Goal: Task Accomplishment & Management: Use online tool/utility

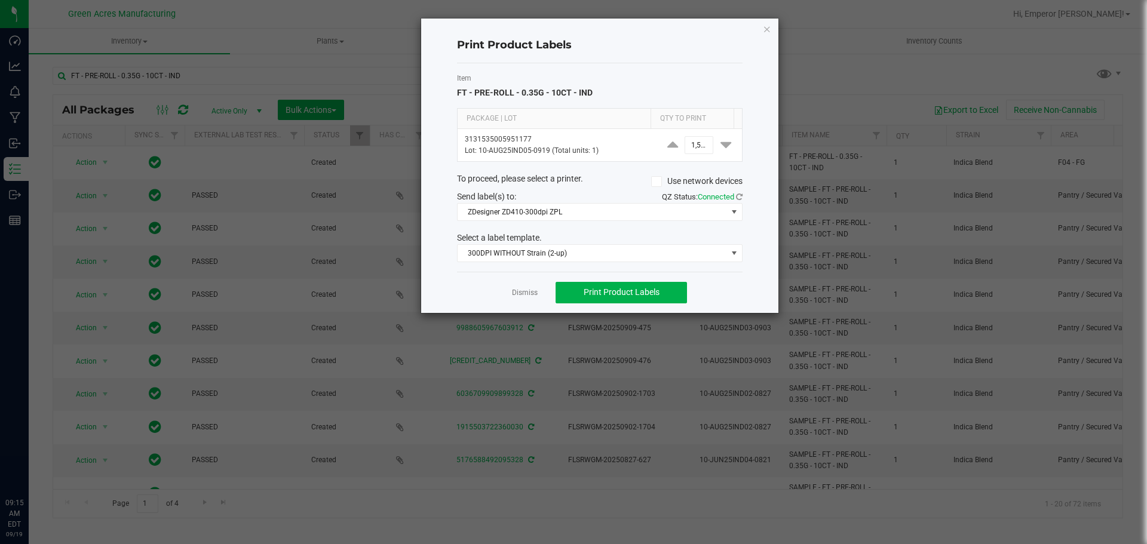
click at [522, 295] on link "Dismiss" at bounding box center [525, 293] width 26 height 10
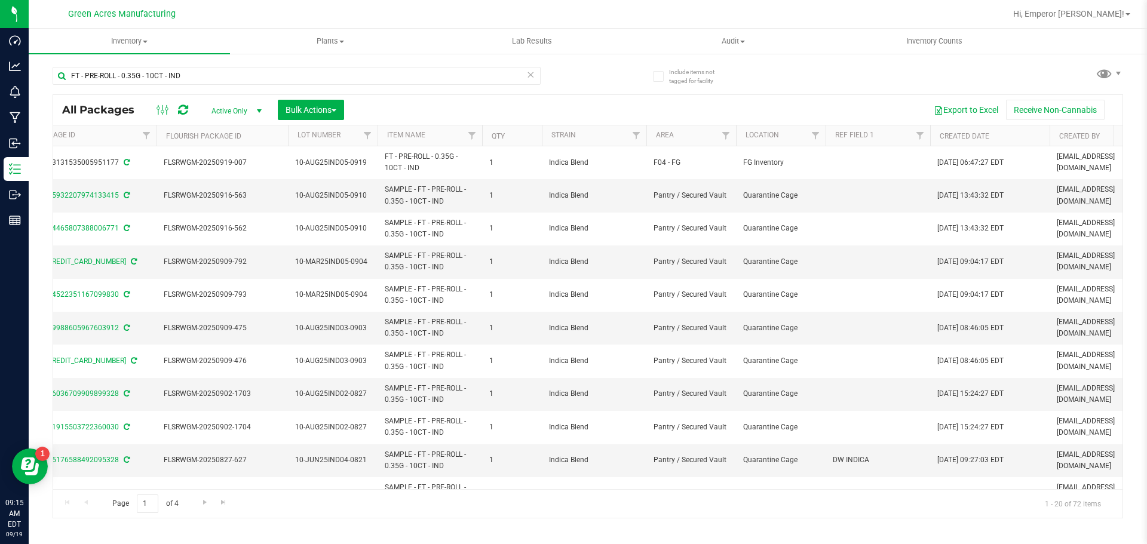
scroll to position [0, 406]
click at [730, 136] on link "Filter" at bounding box center [725, 136] width 20 height 20
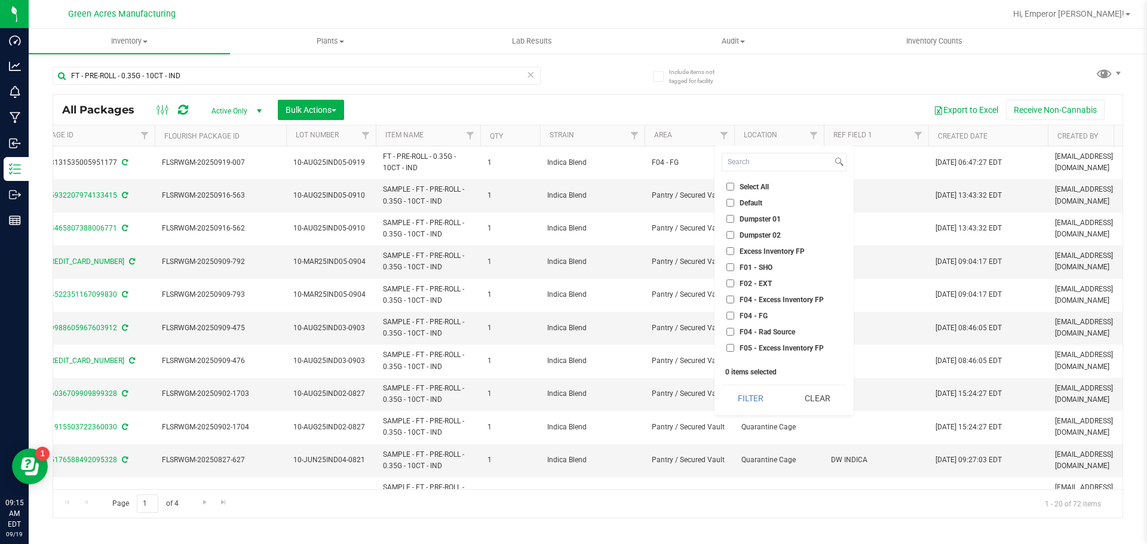
click at [732, 313] on input "F04 - FG" at bounding box center [731, 316] width 8 height 8
checkbox input "true"
click at [734, 301] on input "F04 - Excess Inventory FP" at bounding box center [731, 300] width 8 height 8
checkbox input "true"
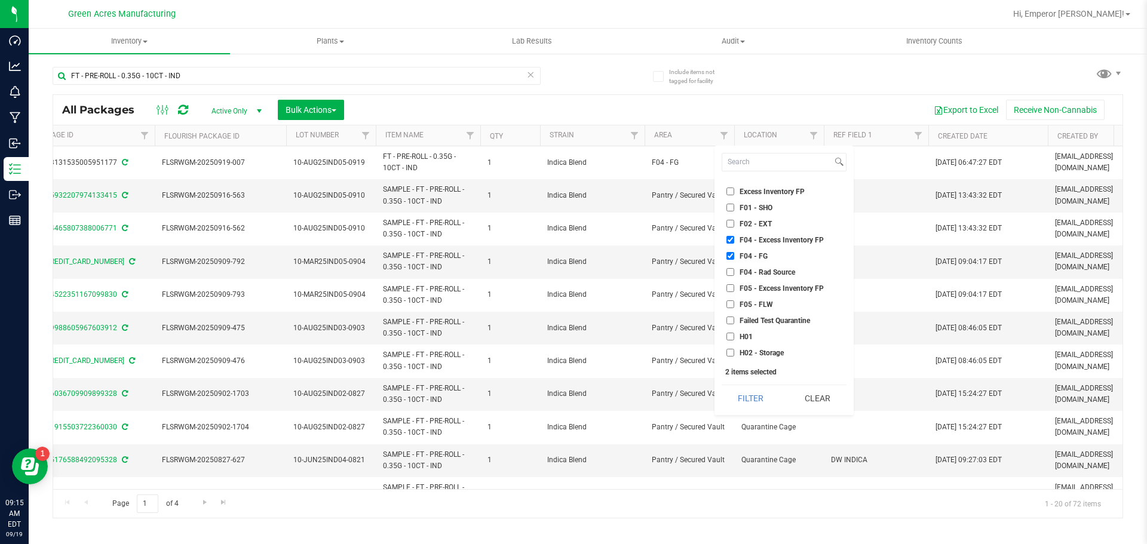
click at [735, 289] on label "F05 - Excess Inventory FP" at bounding box center [775, 288] width 97 height 8
click at [735, 289] on input "F05 - Excess Inventory FP" at bounding box center [731, 288] width 8 height 8
checkbox input "true"
click at [739, 307] on label "F05 - FLW" at bounding box center [750, 305] width 47 height 8
click at [735, 307] on input "F05 - FLW" at bounding box center [731, 305] width 8 height 8
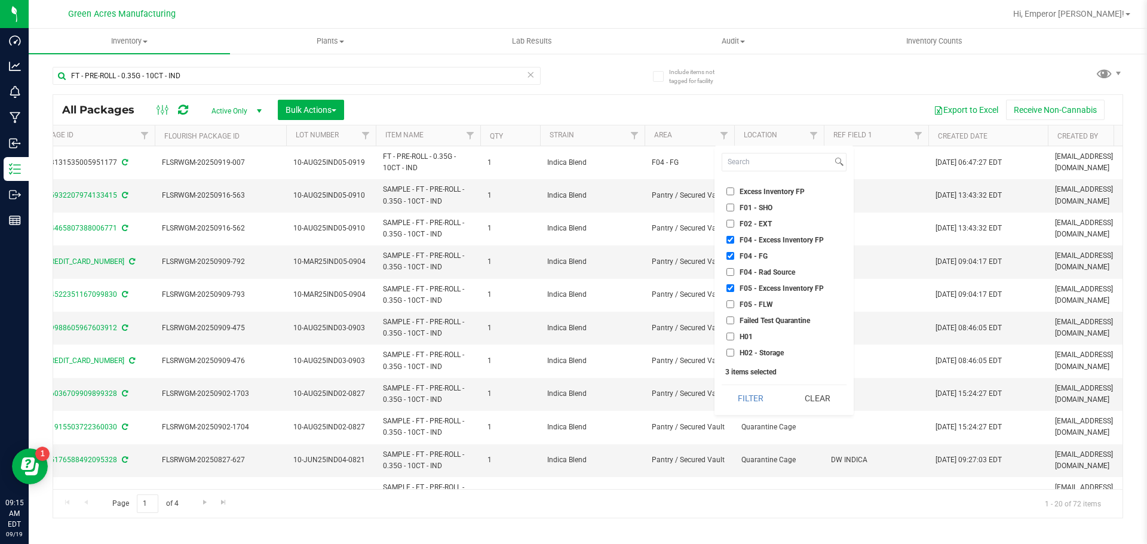
checkbox input "true"
click at [737, 395] on button "Filter" at bounding box center [751, 398] width 58 height 26
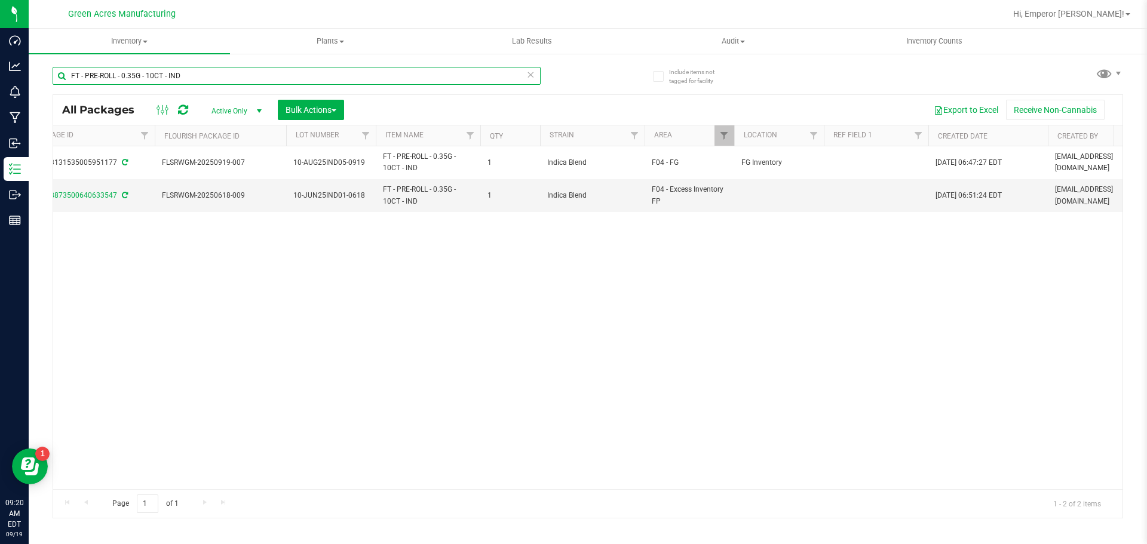
click at [513, 78] on input "FT - PRE-ROLL - 0.35G - 10CT - IND" at bounding box center [297, 76] width 488 height 18
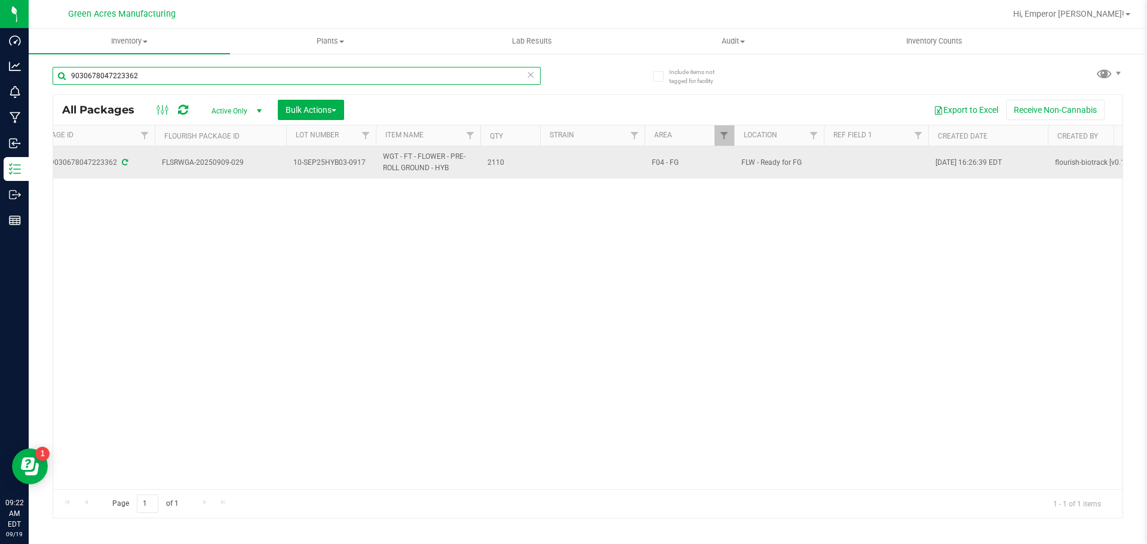
type input "9030678047223362"
click at [366, 167] on span "10-SEP25HYB03-0917" at bounding box center [330, 162] width 75 height 11
click at [366, 167] on input "10-SEP25HYB03-0917" at bounding box center [328, 163] width 85 height 19
type input "10-SEP25HYB03"
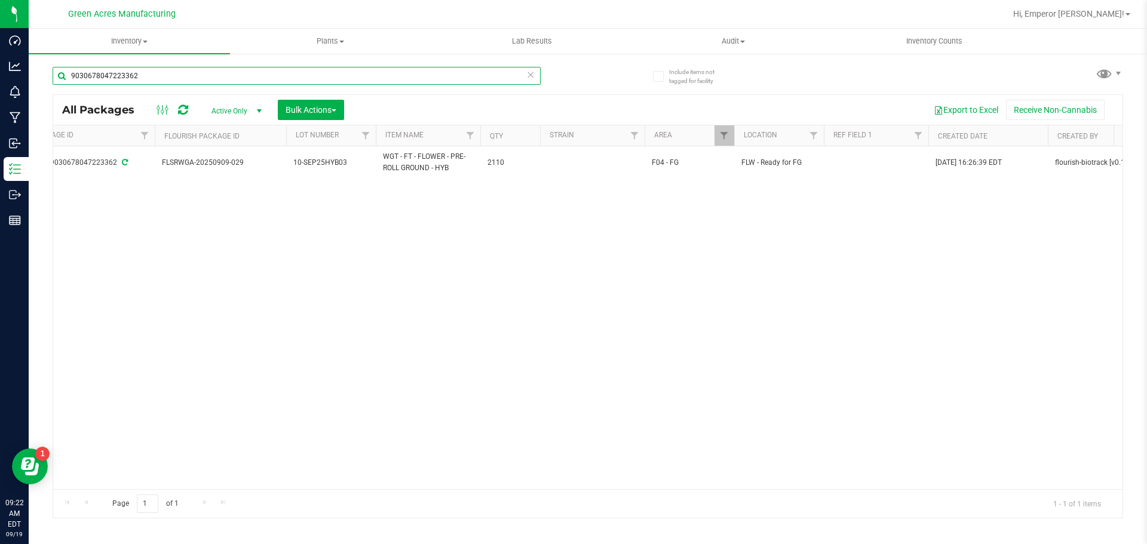
click at [217, 79] on input "9030678047223362" at bounding box center [297, 76] width 488 height 18
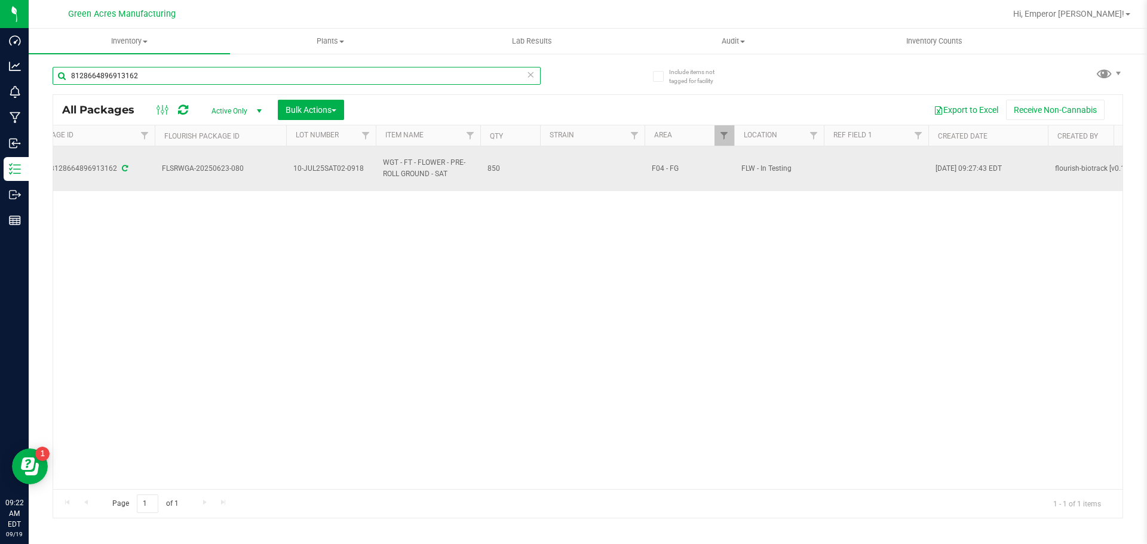
type input "8128664896913162"
click at [362, 167] on span "10-JUL25SAT02-0918" at bounding box center [330, 168] width 75 height 11
click at [362, 167] on input "10-JUL25SAT02-0918" at bounding box center [328, 169] width 85 height 19
type input "10-JUL25SAT02"
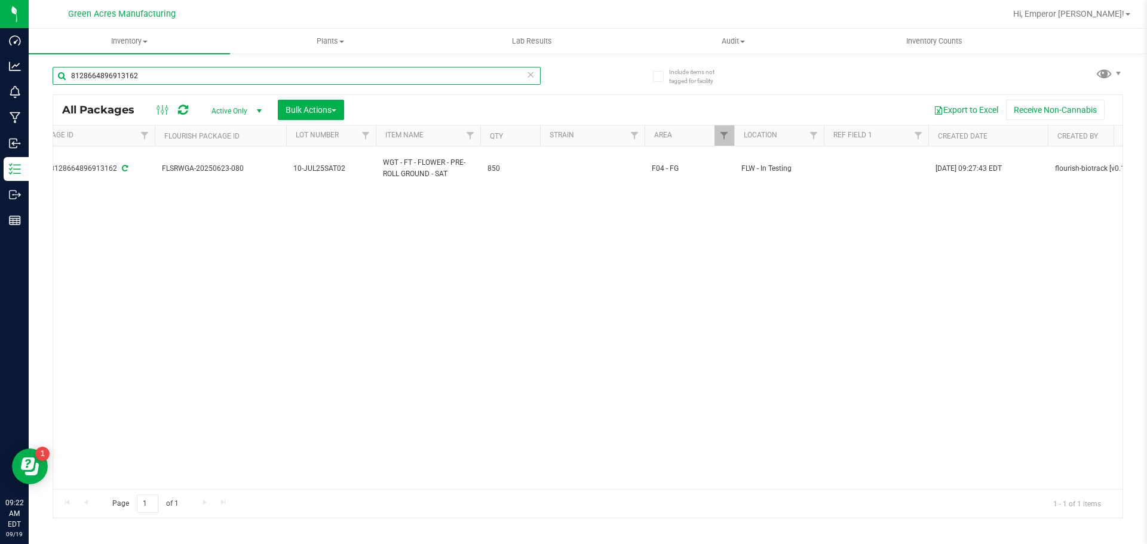
click at [216, 79] on input "8128664896913162" at bounding box center [297, 76] width 488 height 18
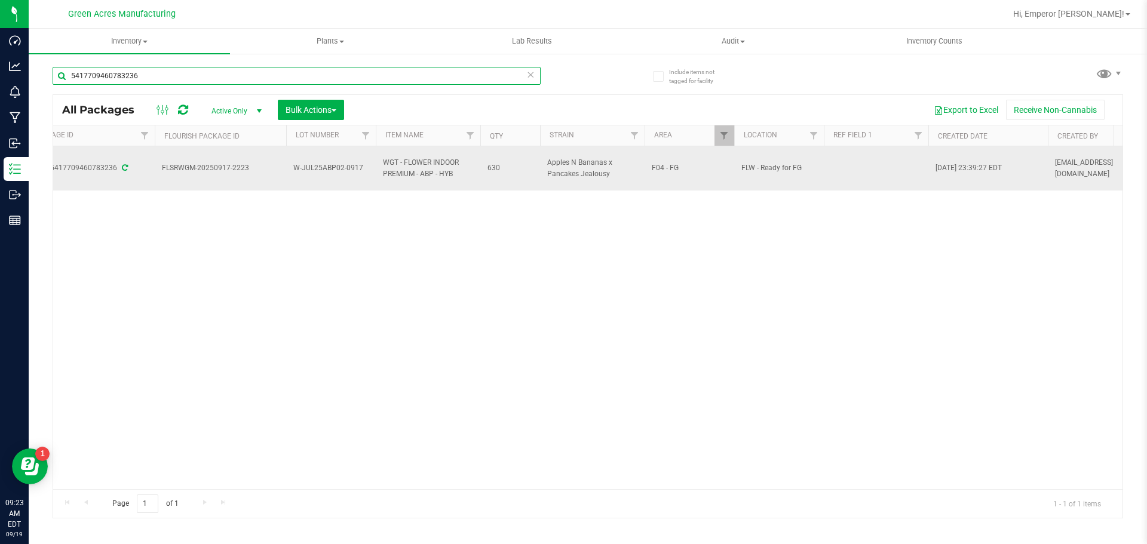
type input "5417709460783236"
click at [361, 171] on span "W-JUL25ABP02-0917" at bounding box center [330, 168] width 75 height 11
type input "W-JUL25ABP02"
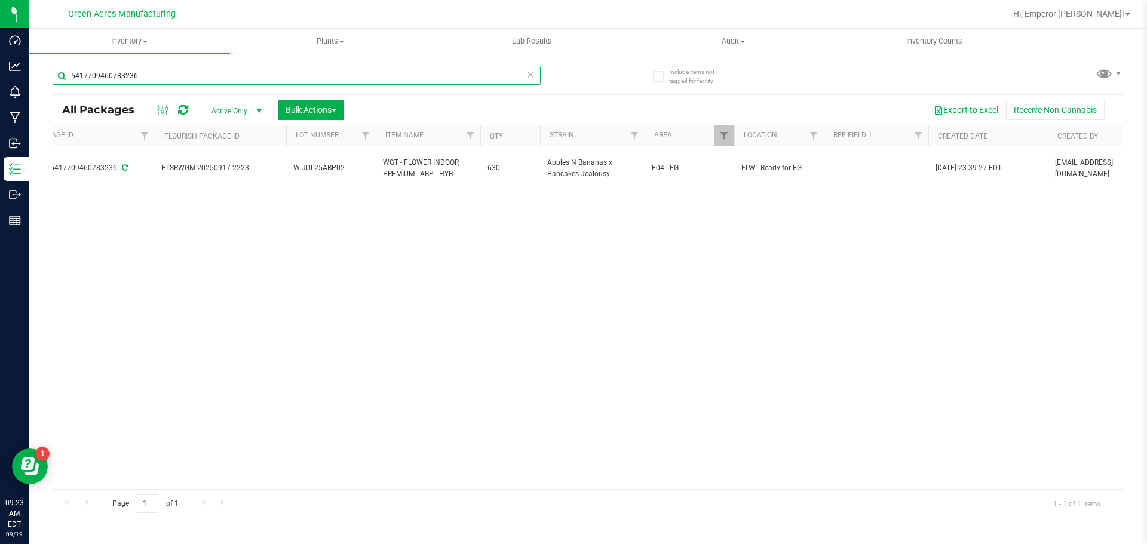
click at [155, 72] on input "5417709460783236" at bounding box center [297, 76] width 488 height 18
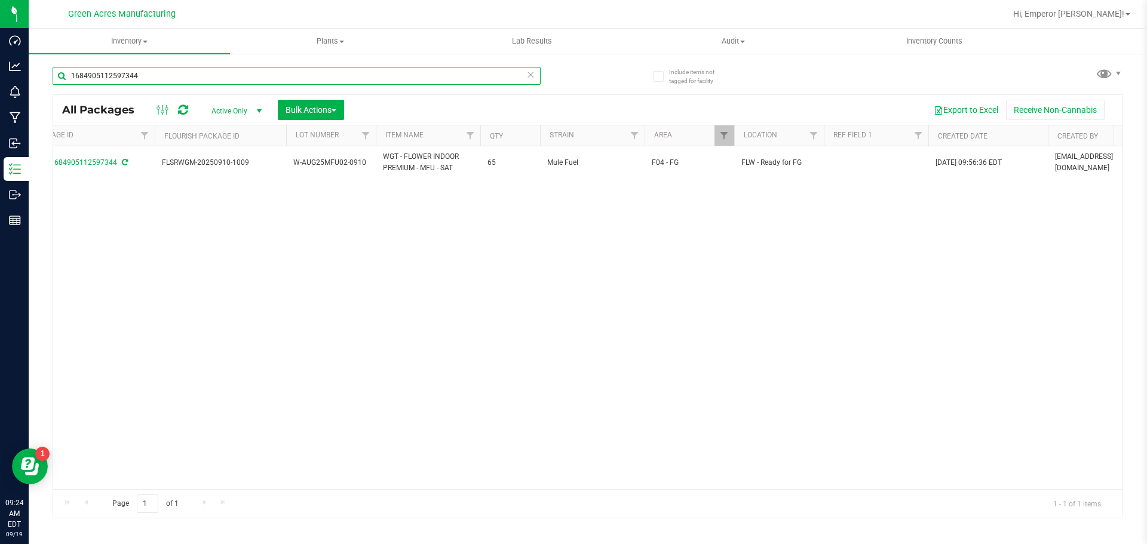
type input "1684905112597344"
click at [364, 167] on span "W-AUG25MFU02-0910" at bounding box center [330, 162] width 75 height 11
click at [364, 167] on input "W-AUG25MFU02-0910" at bounding box center [328, 163] width 85 height 19
type input "W-AUG25MFU02"
click at [276, 76] on input "1684905112597344" at bounding box center [297, 76] width 488 height 18
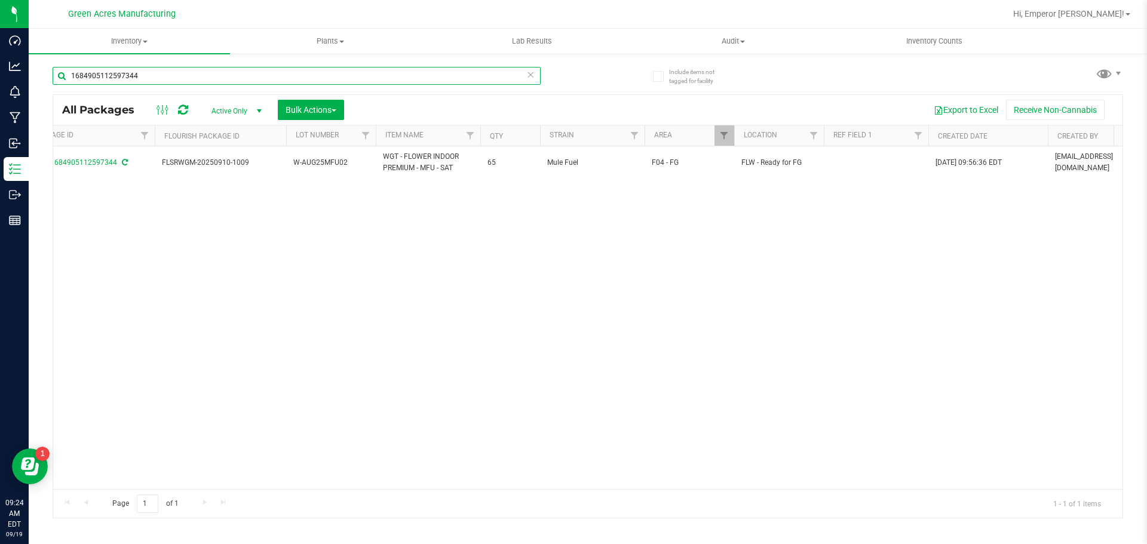
click at [276, 76] on input "1684905112597344" at bounding box center [297, 76] width 488 height 18
type input "2009802110868735"
click at [360, 167] on span "5-AUG25MEC01-0918" at bounding box center [330, 162] width 75 height 11
click at [360, 167] on input "5-AUG25MEC01-0918" at bounding box center [328, 163] width 85 height 19
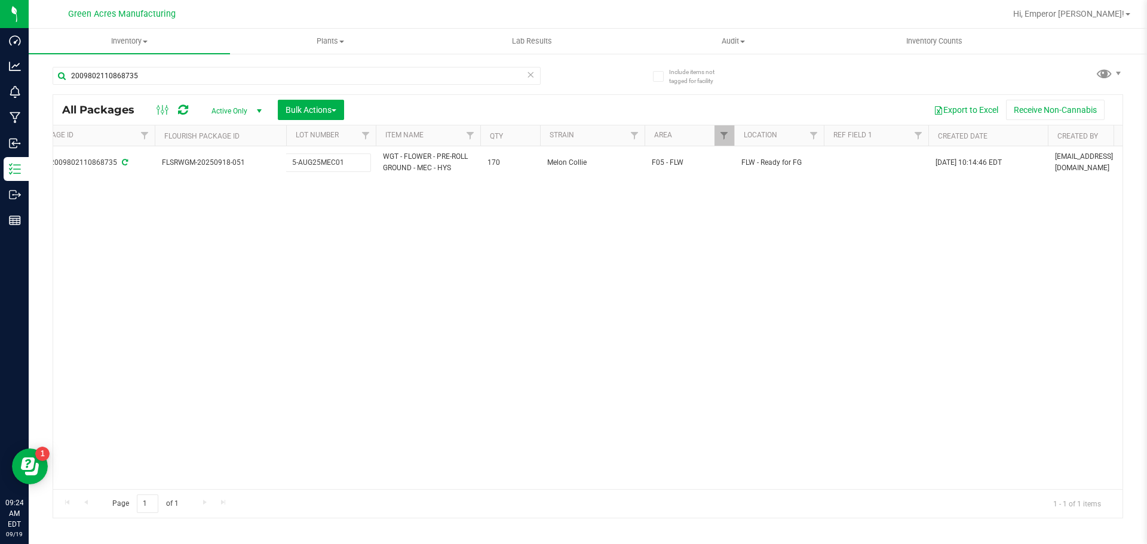
type input "5-AUG25MEC01"
click at [242, 66] on div "2009802110868735" at bounding box center [320, 75] width 535 height 38
click at [245, 84] on input "2009802110868735" at bounding box center [297, 76] width 488 height 18
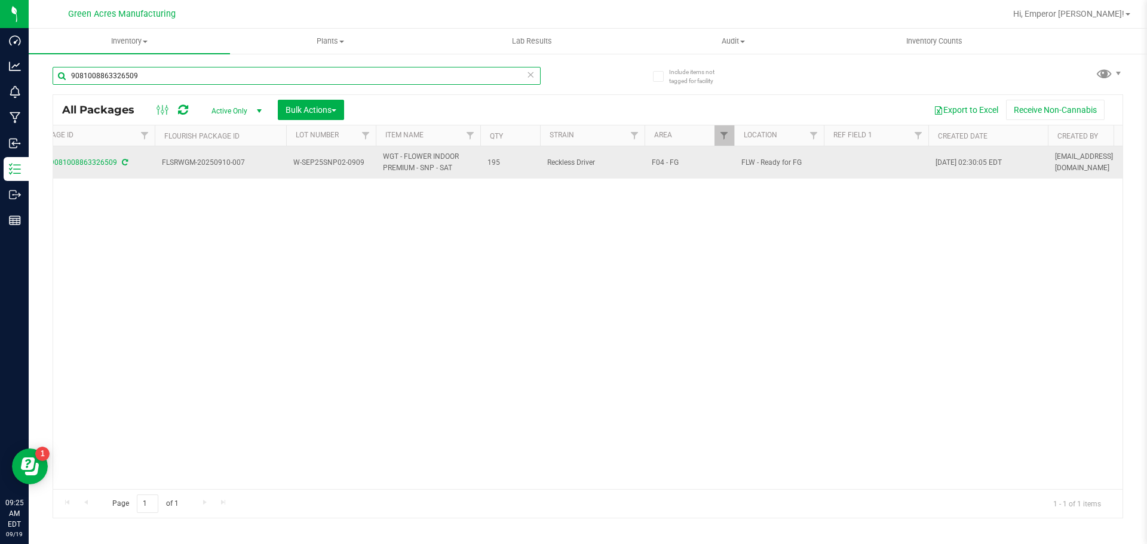
type input "9081008863326509"
click at [357, 167] on span "W-SEP25SNP02-0909" at bounding box center [330, 162] width 75 height 11
click at [357, 167] on input "W-SEP25SNP02-0909" at bounding box center [328, 163] width 85 height 19
type input "W-SEP25SNP02"
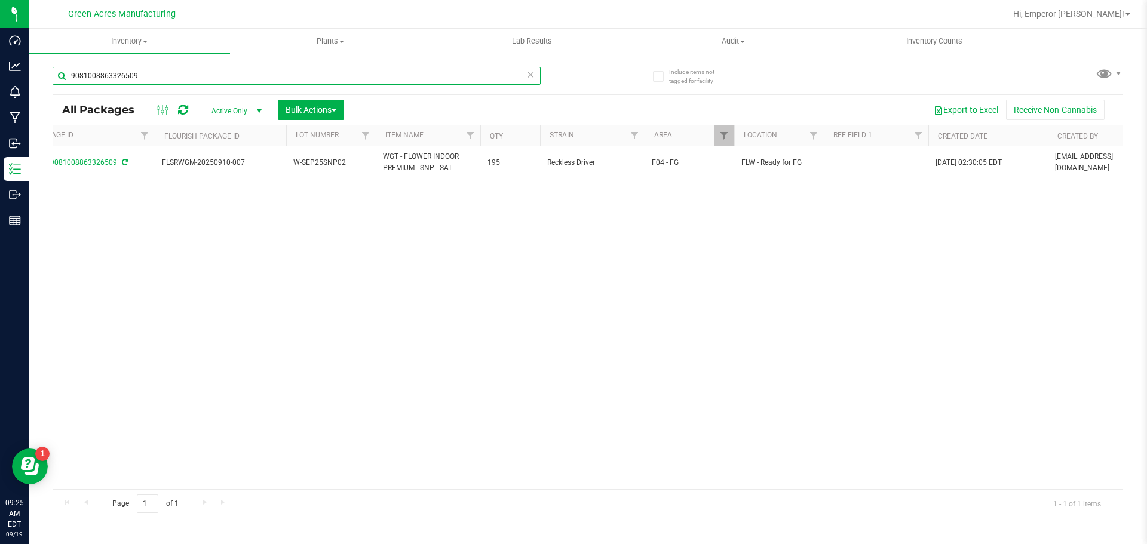
click at [215, 78] on input "9081008863326509" at bounding box center [297, 76] width 488 height 18
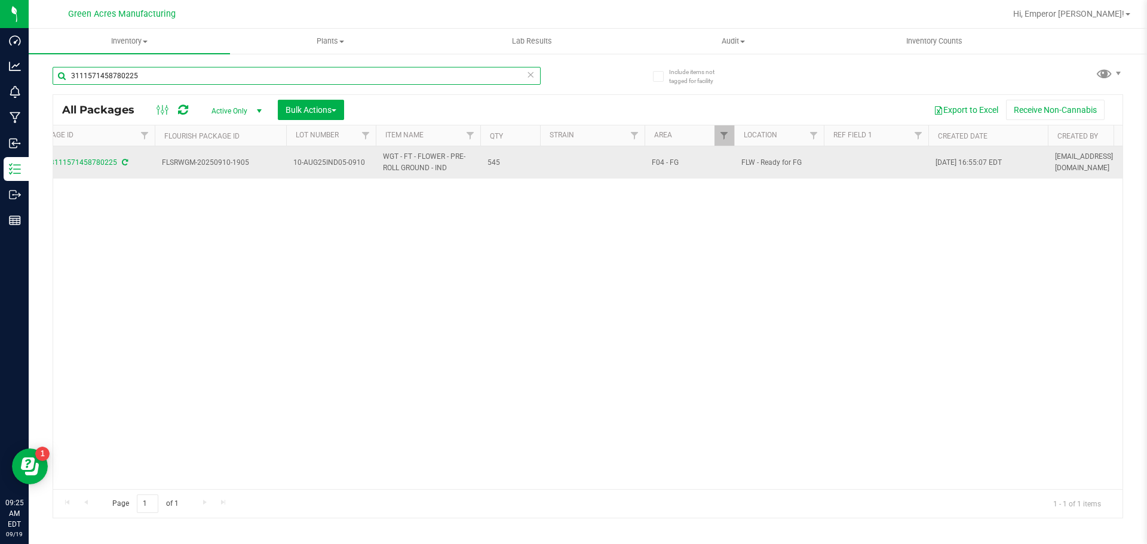
type input "3111571458780225"
click at [368, 165] on span "10-AUG25IND05-0910" at bounding box center [330, 162] width 75 height 11
click at [368, 165] on input "10-AUG25IND05-0910" at bounding box center [328, 163] width 85 height 19
type input "10-AUG25IND05"
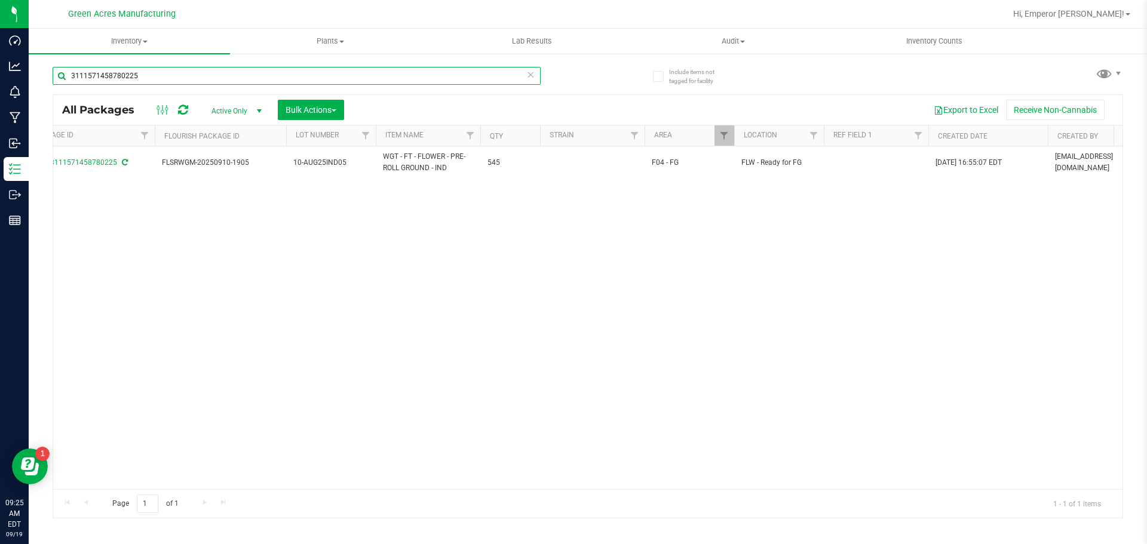
click at [290, 72] on input "3111571458780225" at bounding box center [297, 76] width 488 height 18
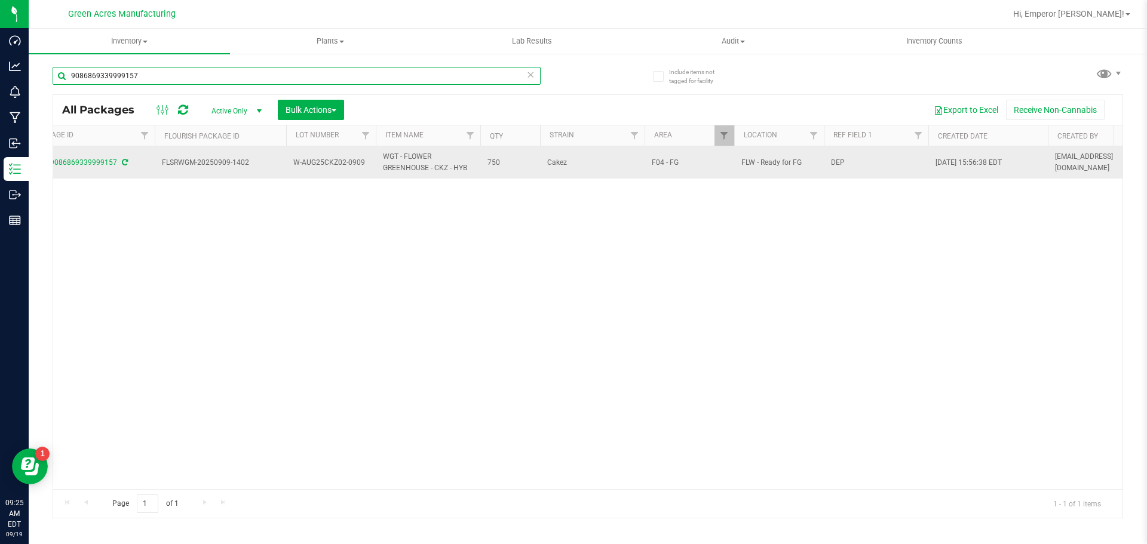
type input "9086869339999157"
click at [367, 166] on span "W-AUG25CKZ02-0909" at bounding box center [330, 162] width 75 height 11
click at [367, 166] on input "W-AUG25CKZ02-0909" at bounding box center [328, 163] width 85 height 19
type input "W-AUG25CKZ02"
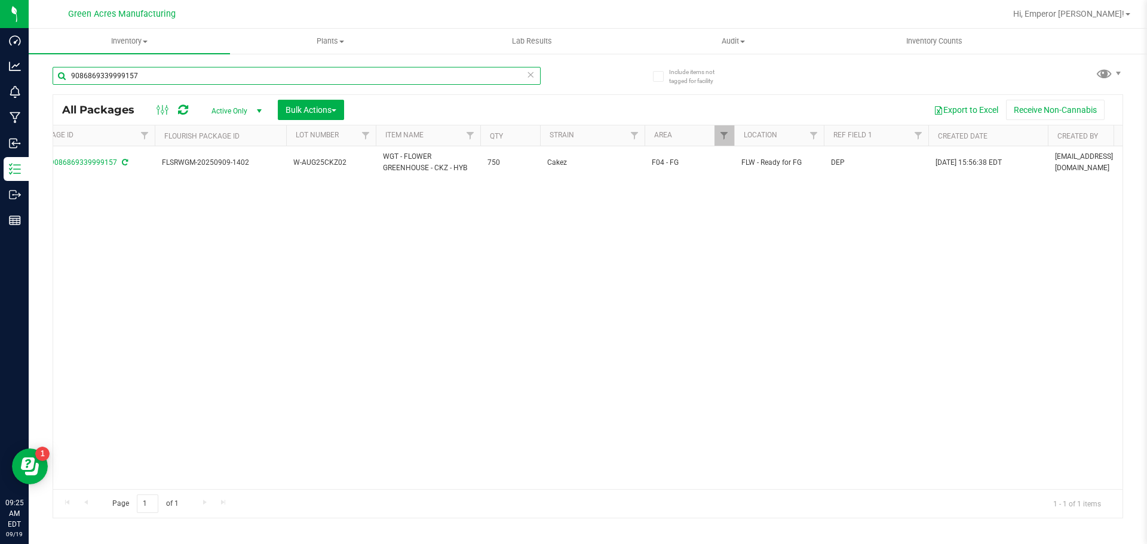
click at [333, 75] on input "9086869339999157" at bounding box center [297, 76] width 488 height 18
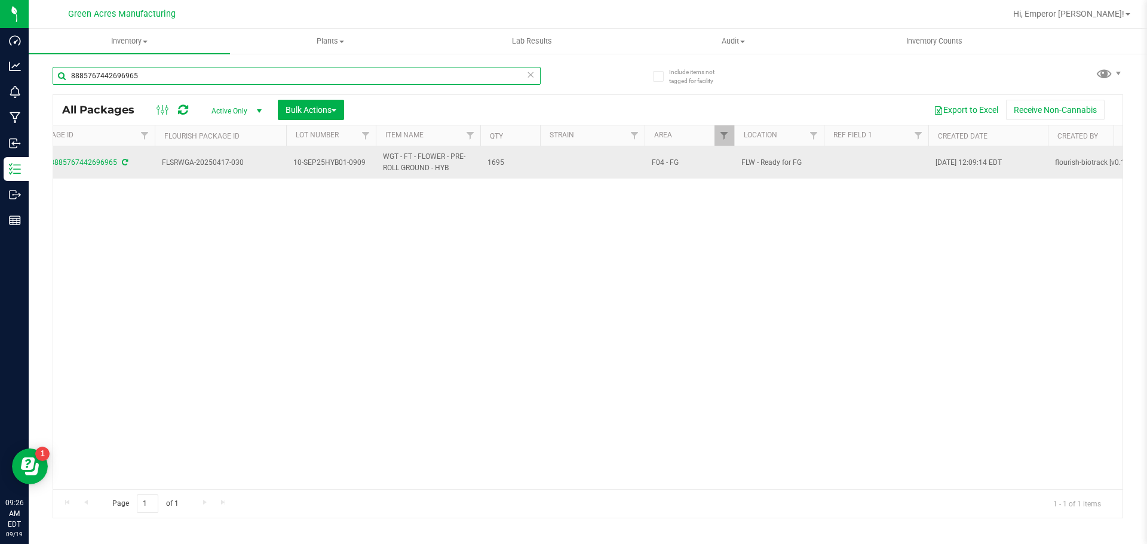
type input "8885767442696965"
click at [356, 160] on span "10-SEP25HYB01-0909" at bounding box center [330, 162] width 75 height 11
type input "10-SEP25HYB01"
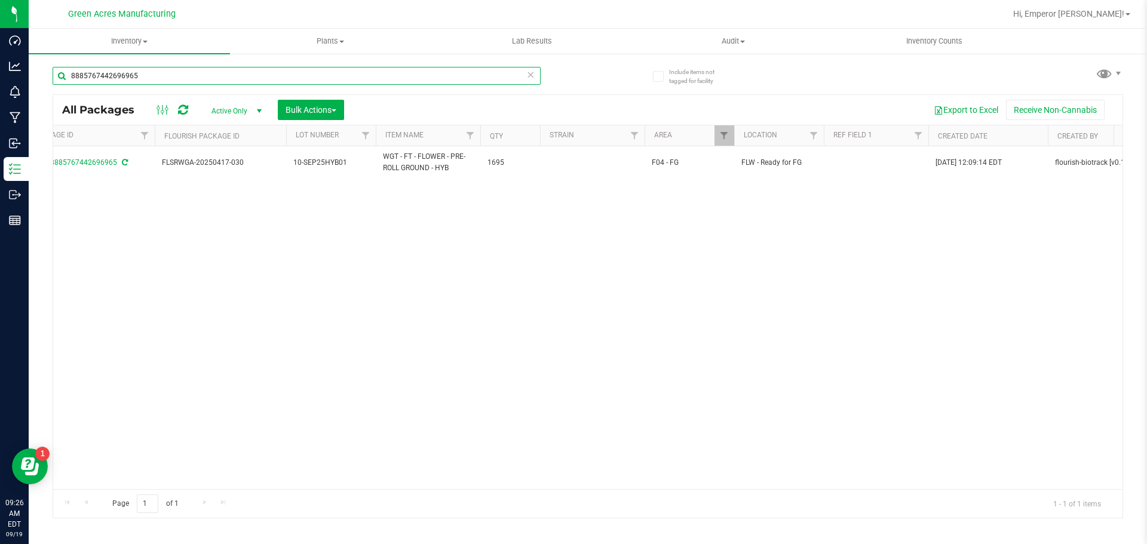
click at [273, 78] on input "8885767442696965" at bounding box center [297, 76] width 488 height 18
type input "1118500039970769"
click at [363, 164] on span "W-SEP25DLS01-0909" at bounding box center [330, 162] width 75 height 11
click at [363, 164] on input "W-SEP25DLS01-0909" at bounding box center [328, 163] width 85 height 19
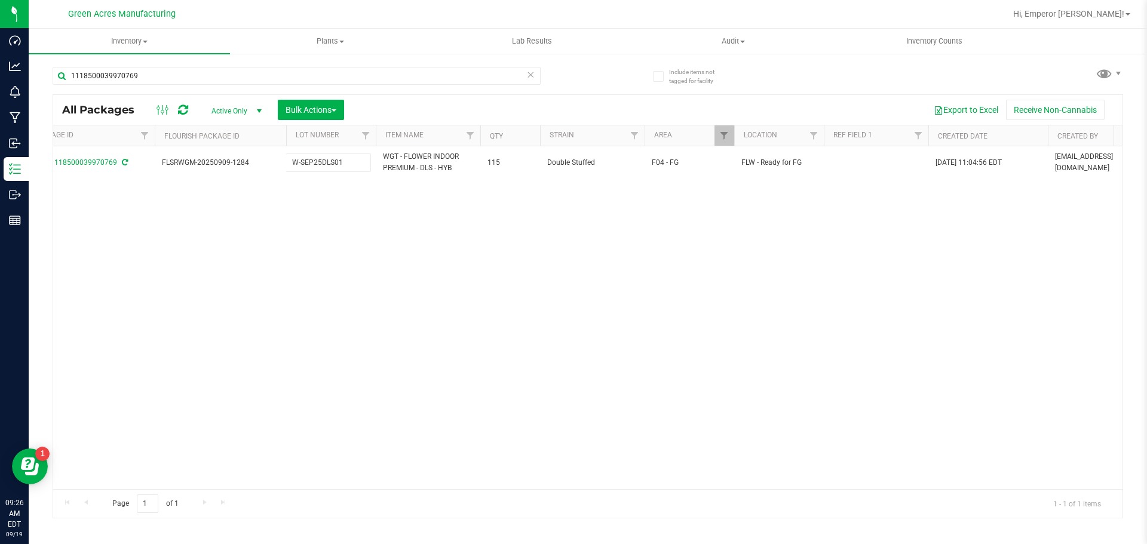
type input "W-SEP25DLS01"
click at [252, 76] on input "1118500039970769" at bounding box center [297, 76] width 488 height 18
type input "9853285788851302"
